Goal: Transaction & Acquisition: Register for event/course

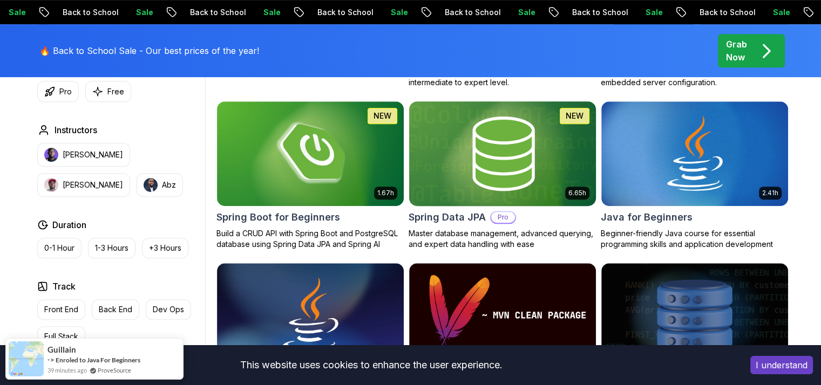
scroll to position [483, 0]
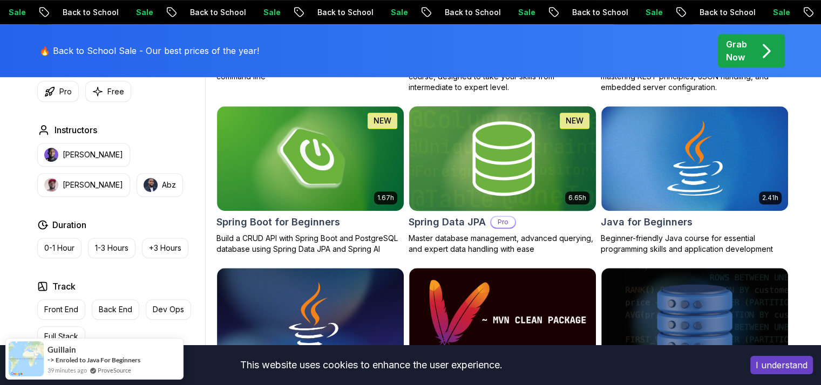
click at [484, 203] on img at bounding box center [502, 159] width 196 height 110
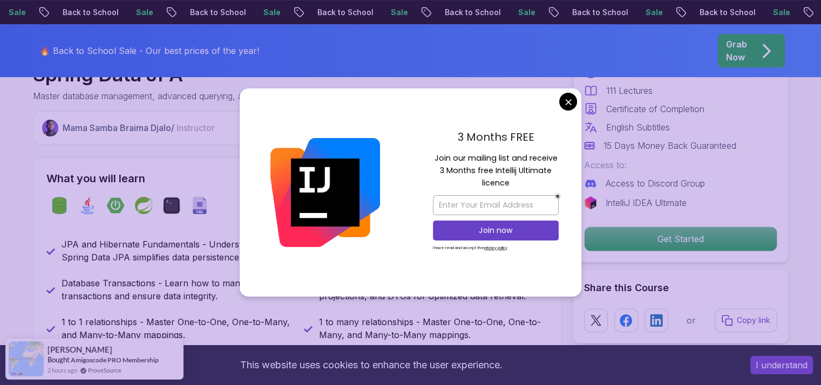
scroll to position [465, 0]
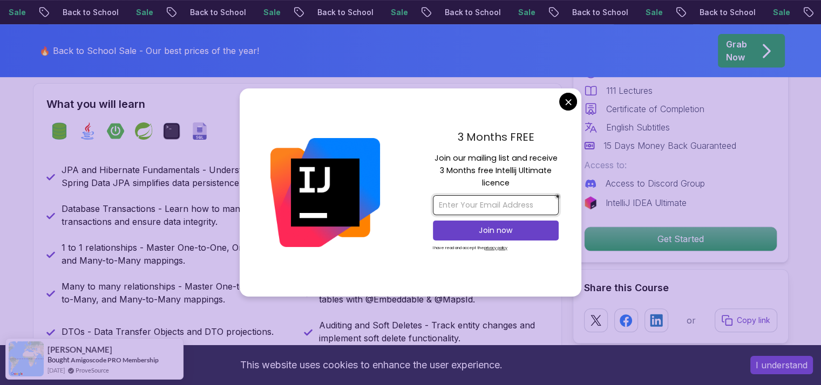
click at [501, 208] on input "email" at bounding box center [496, 205] width 126 height 20
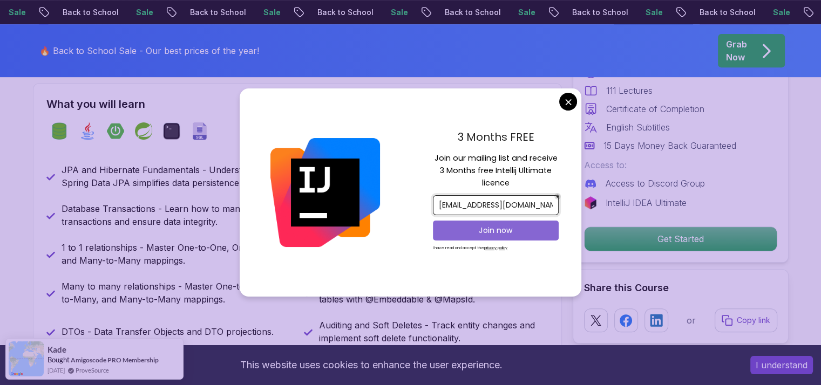
type input "[EMAIL_ADDRESS][DOMAIN_NAME]"
click at [464, 234] on p "Join now" at bounding box center [496, 230] width 102 height 11
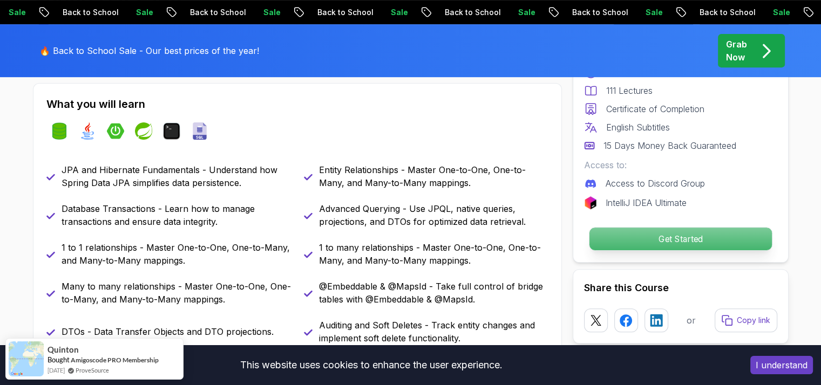
click at [684, 235] on p "Get Started" at bounding box center [680, 239] width 182 height 23
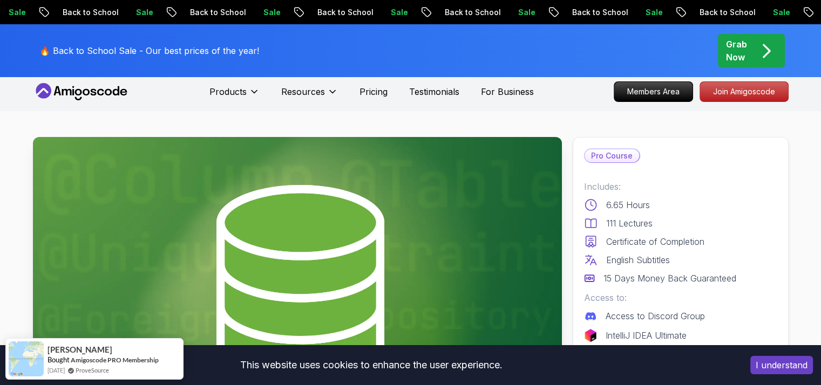
scroll to position [0, 0]
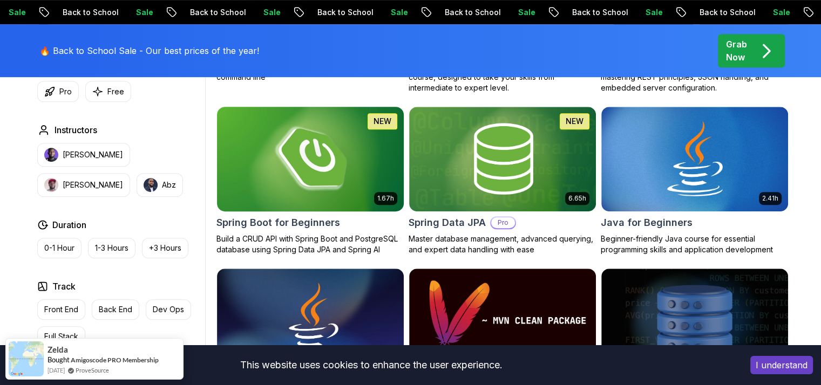
scroll to position [477, 0]
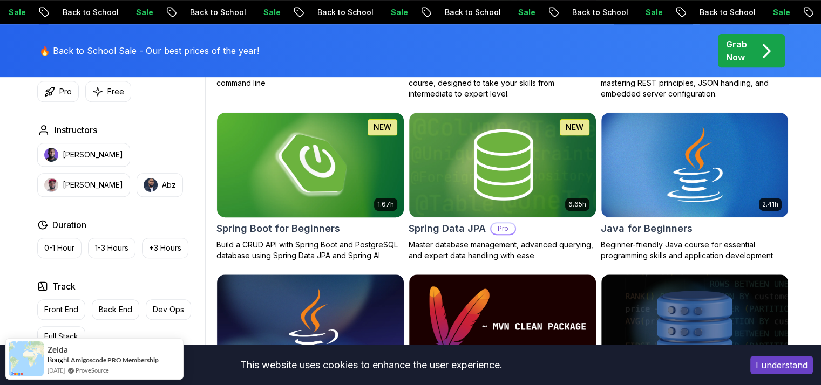
click at [292, 205] on img at bounding box center [310, 165] width 196 height 110
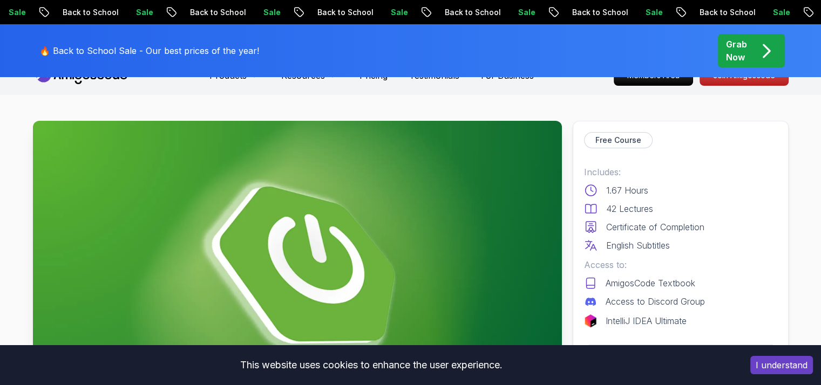
scroll to position [22, 0]
click at [612, 144] on p "Free Course" at bounding box center [618, 139] width 46 height 11
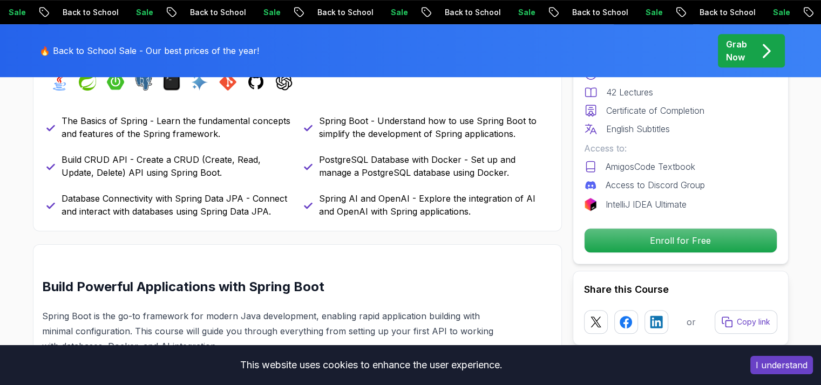
scroll to position [512, 0]
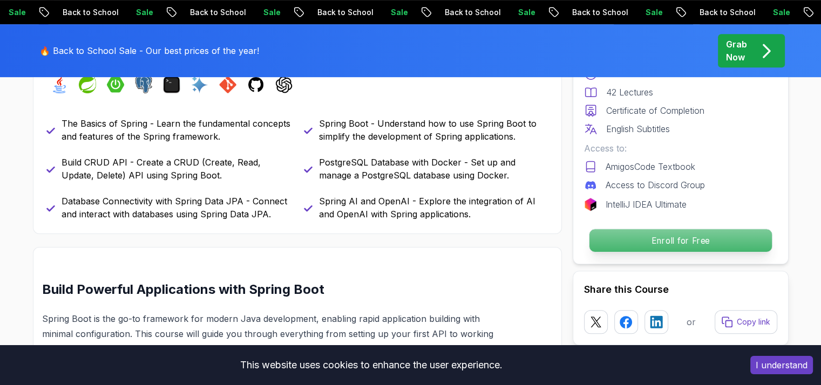
click at [638, 236] on p "Enroll for Free" at bounding box center [680, 240] width 182 height 23
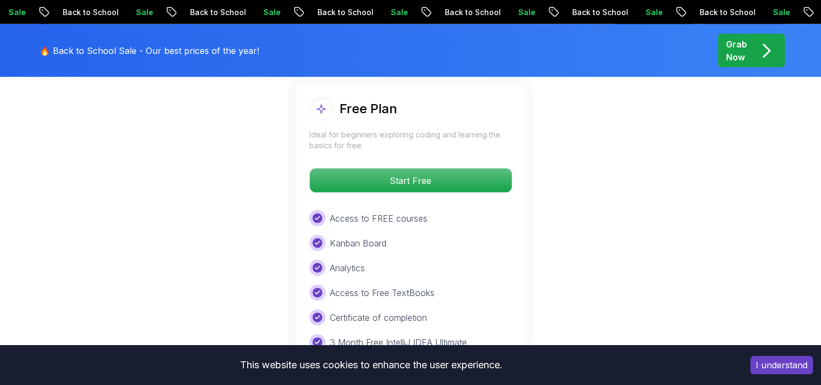
scroll to position [2291, 0]
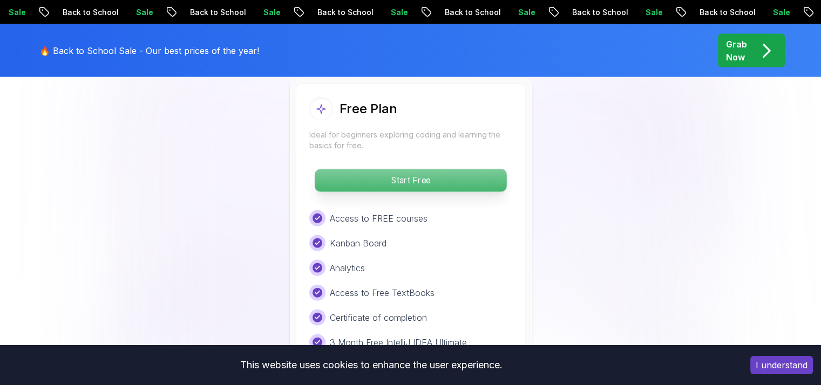
click at [465, 169] on p "Start Free" at bounding box center [411, 180] width 192 height 23
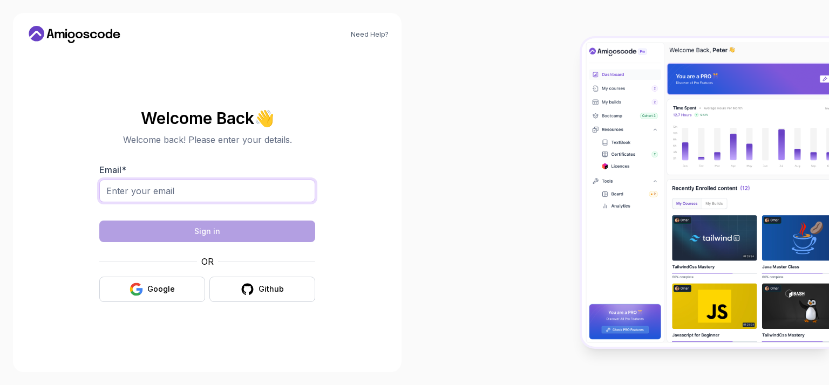
click at [233, 188] on input "Email *" at bounding box center [207, 191] width 216 height 23
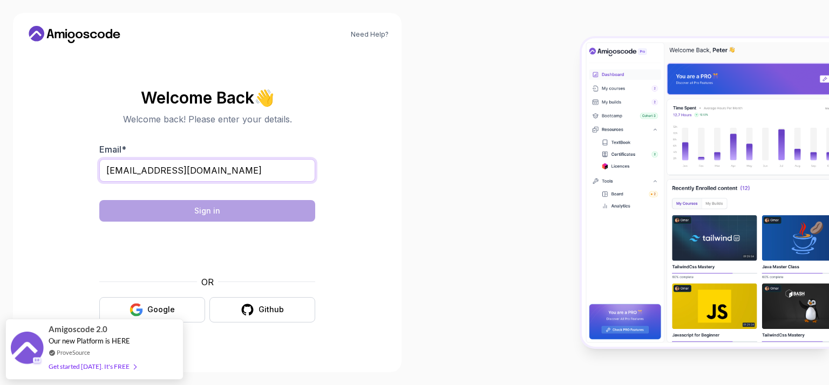
type input "[EMAIL_ADDRESS][DOMAIN_NAME]"
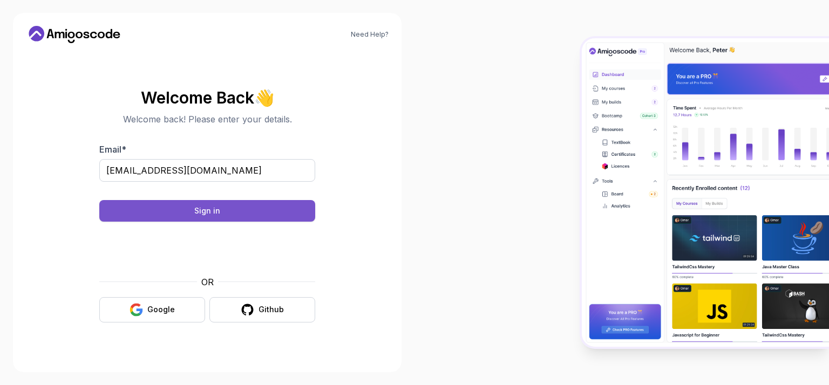
click at [263, 206] on button "Sign in" at bounding box center [207, 211] width 216 height 22
